Goal: Transaction & Acquisition: Purchase product/service

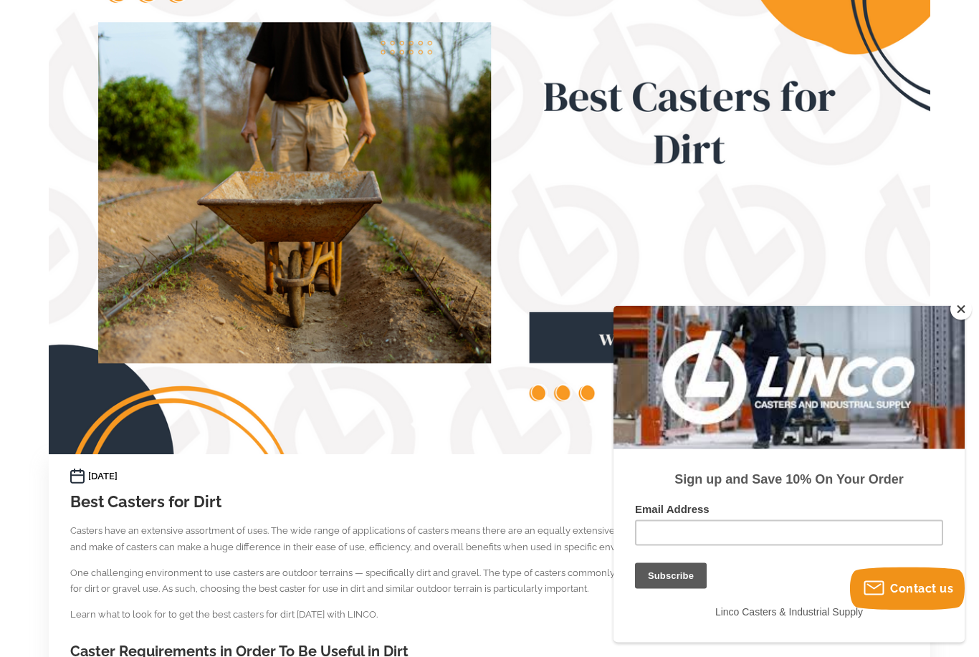
scroll to position [150, 0]
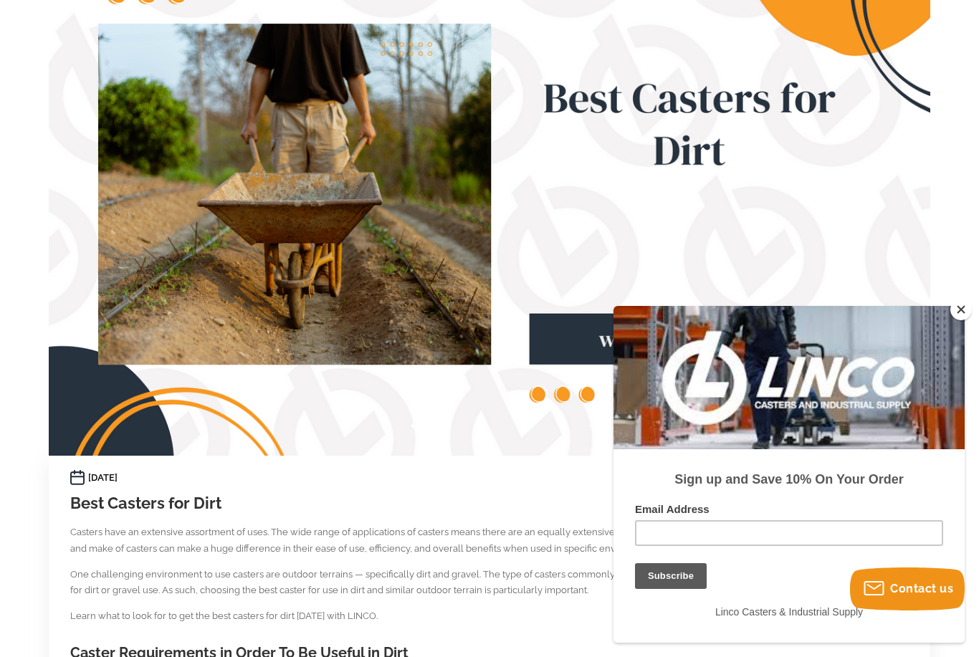
click at [950, 317] on div at bounding box center [788, 377] width 351 height 143
click at [961, 320] on button "Close" at bounding box center [960, 309] width 21 height 21
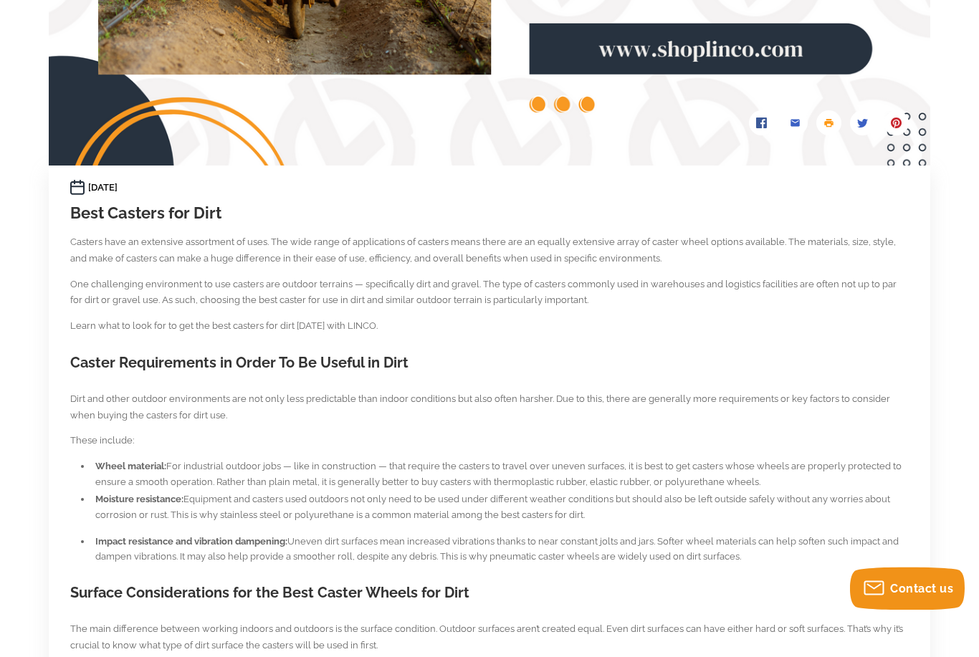
scroll to position [0, 0]
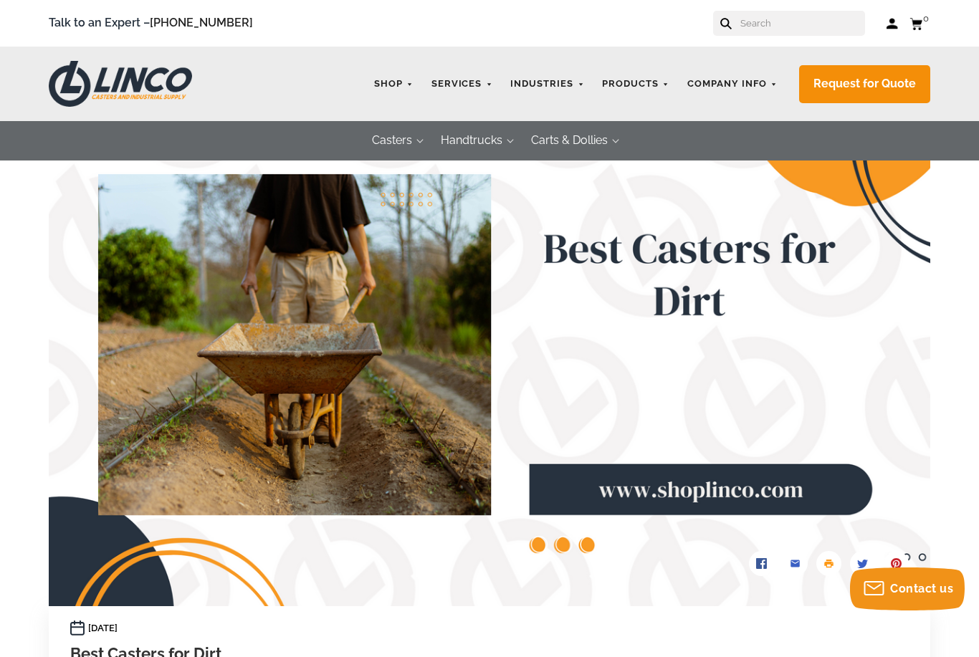
click at [0, 0] on link "Pneumatic + Flat Free Casters" at bounding box center [0, 0] width 0 height 0
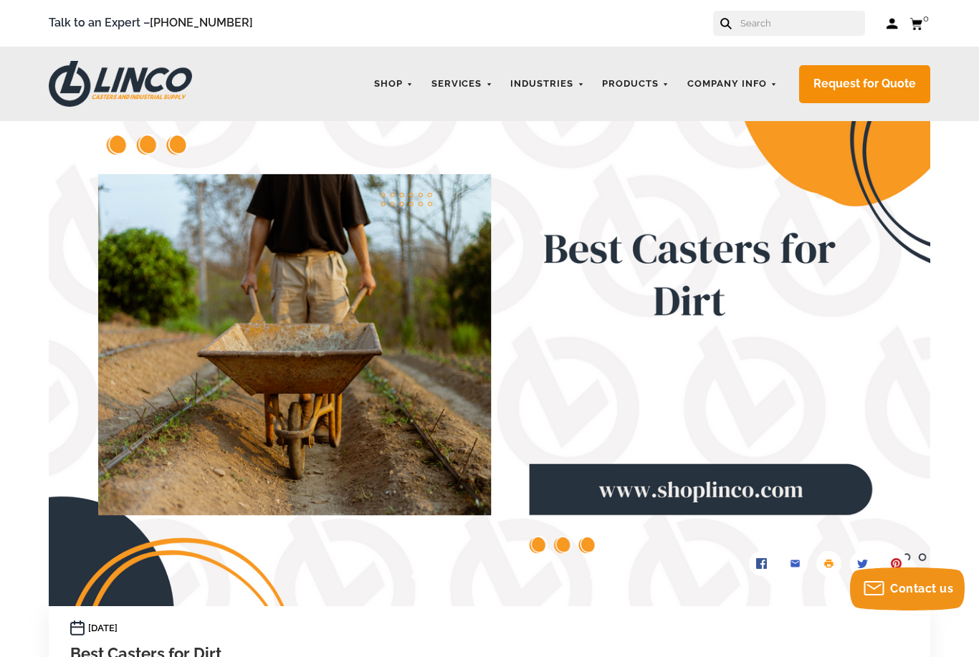
click at [0, 0] on link "CASTERS" at bounding box center [0, 0] width 0 height 0
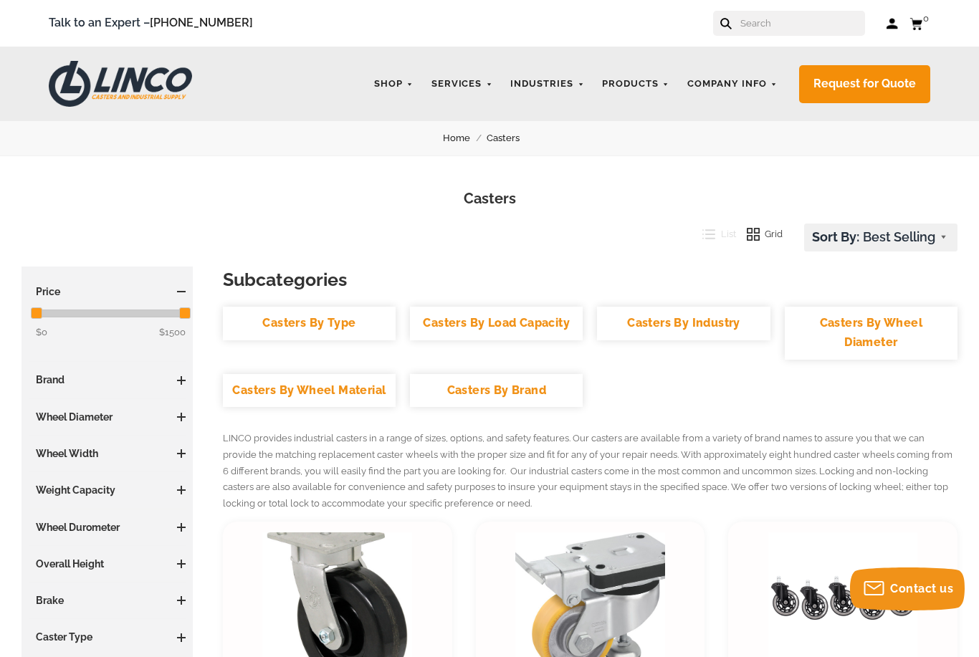
click at [0, 0] on link "WHEELS" at bounding box center [0, 0] width 0 height 0
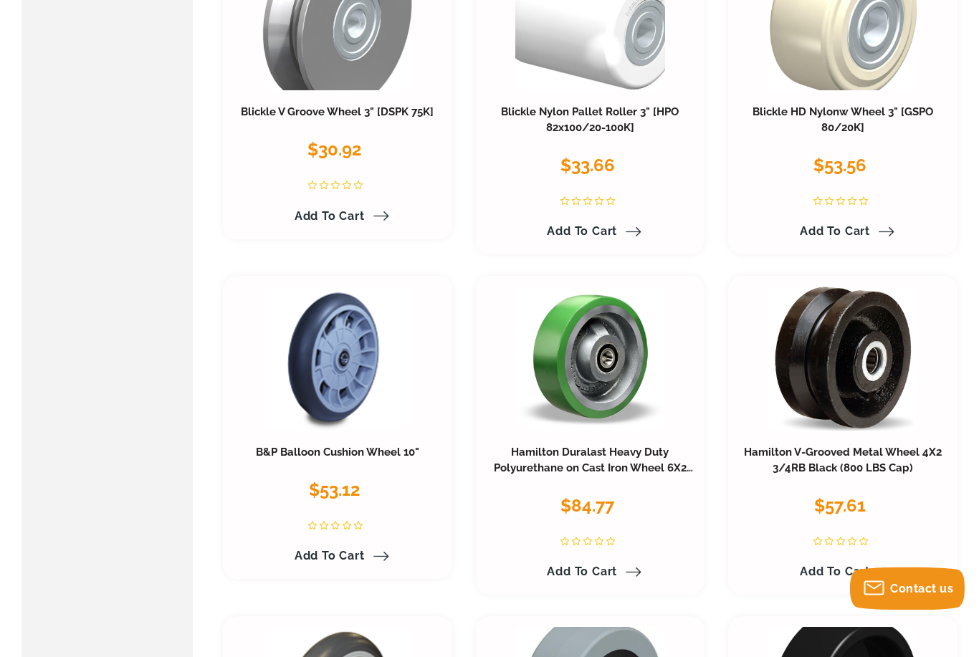
scroll to position [990, 0]
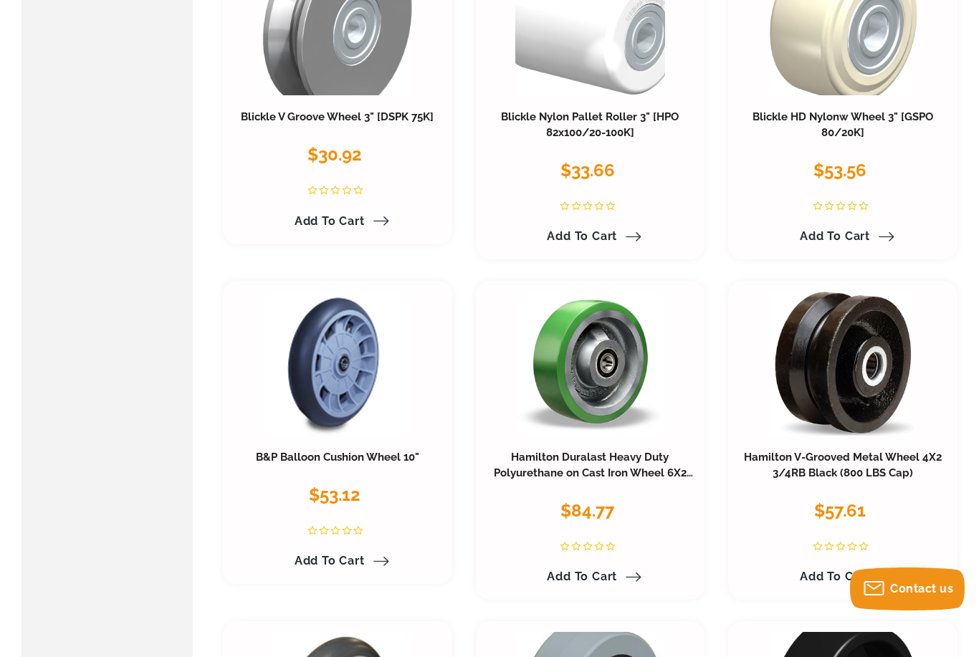
click at [337, 342] on link at bounding box center [337, 363] width 150 height 143
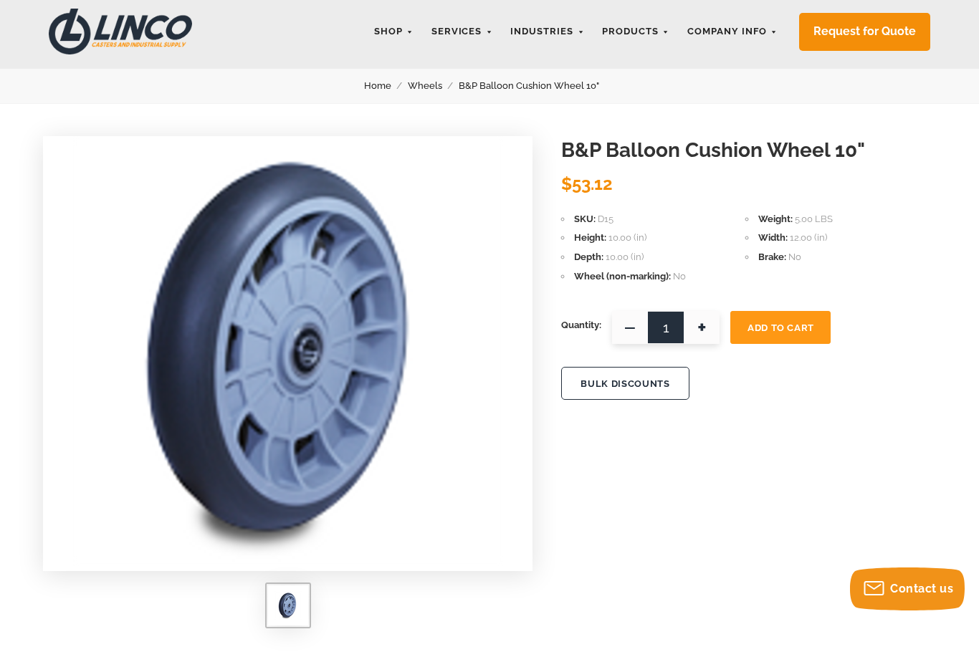
scroll to position [45, 0]
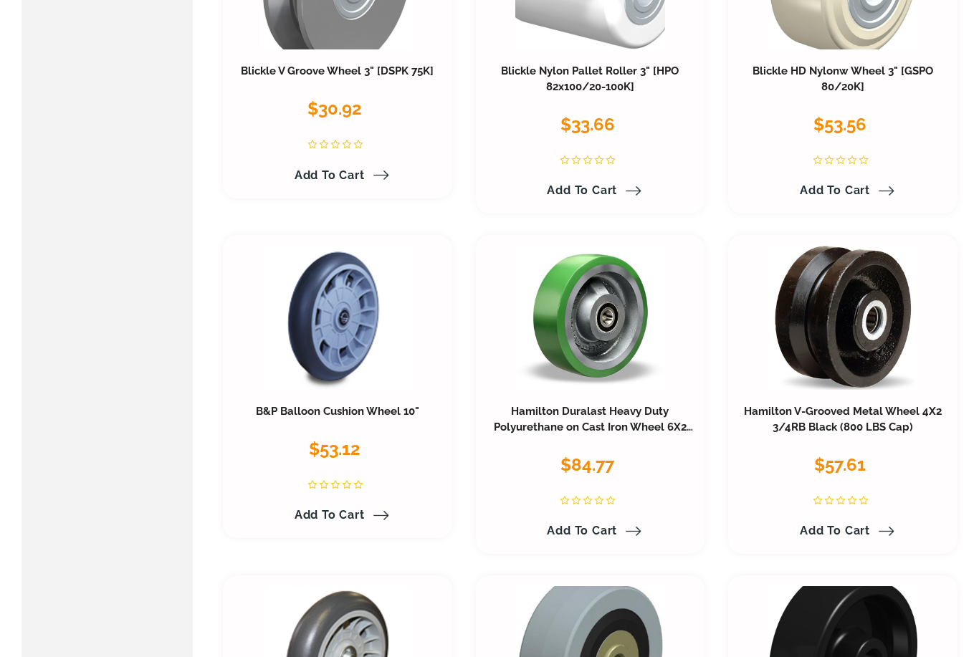
scroll to position [1036, 0]
